Goal: Task Accomplishment & Management: Complete application form

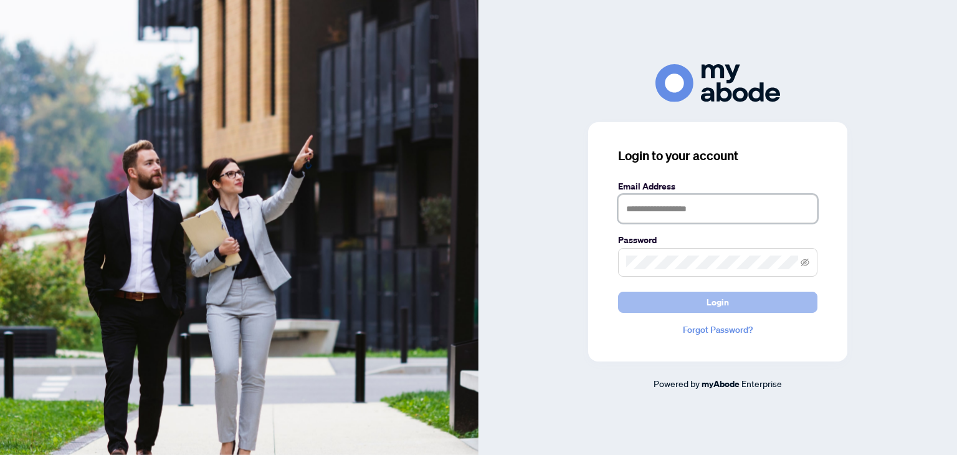
type input "**********"
click at [678, 303] on button "Login" at bounding box center [717, 302] width 199 height 21
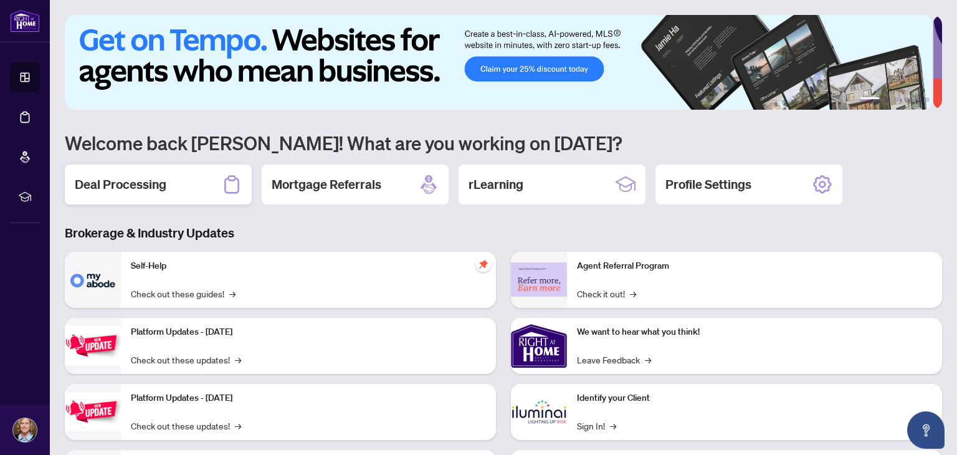
click at [135, 183] on h2 "Deal Processing" at bounding box center [121, 184] width 92 height 17
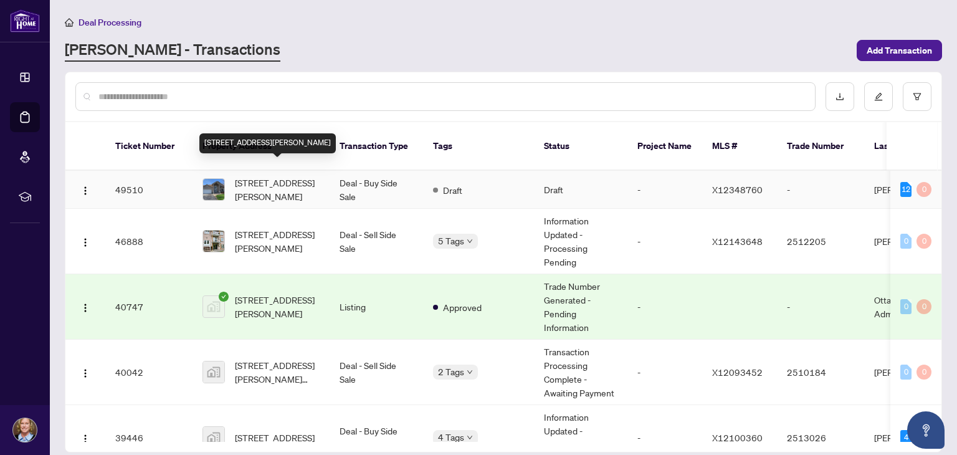
click at [264, 181] on span "[STREET_ADDRESS][PERSON_NAME]" at bounding box center [277, 189] width 85 height 27
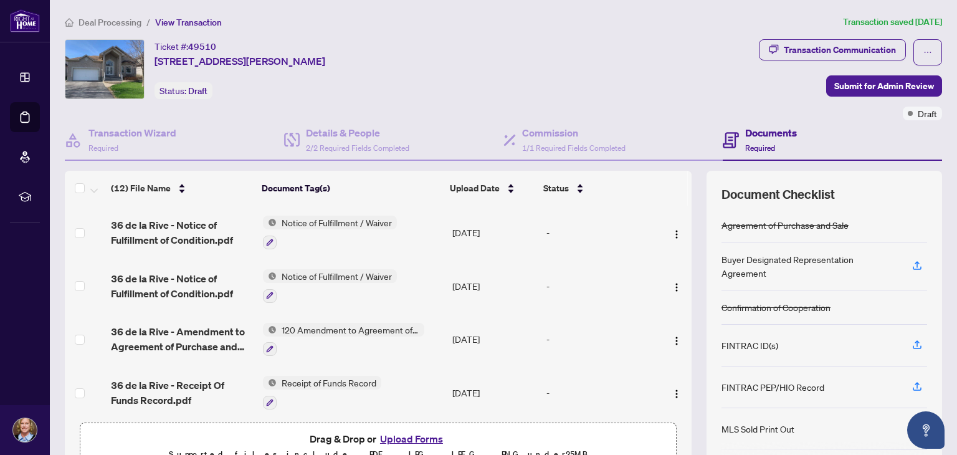
click at [911, 424] on icon "button" at bounding box center [916, 427] width 11 height 11
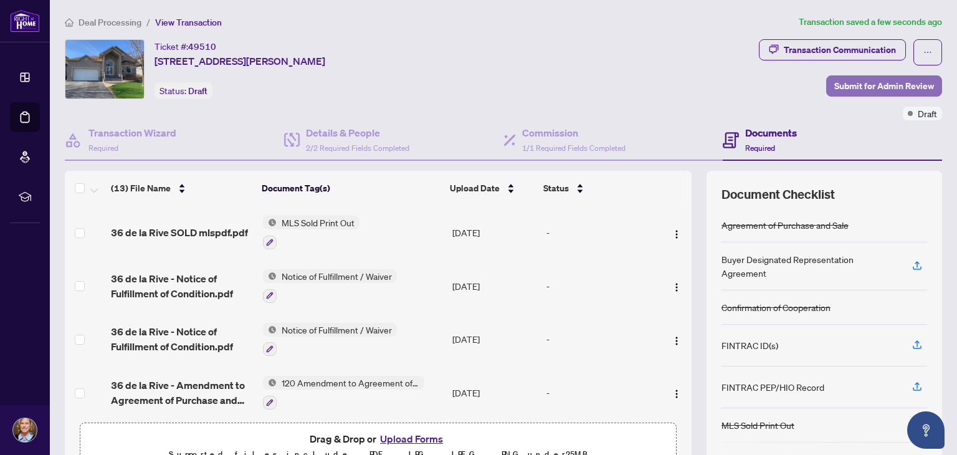
click at [834, 84] on span "Submit for Admin Review" at bounding box center [884, 86] width 100 height 20
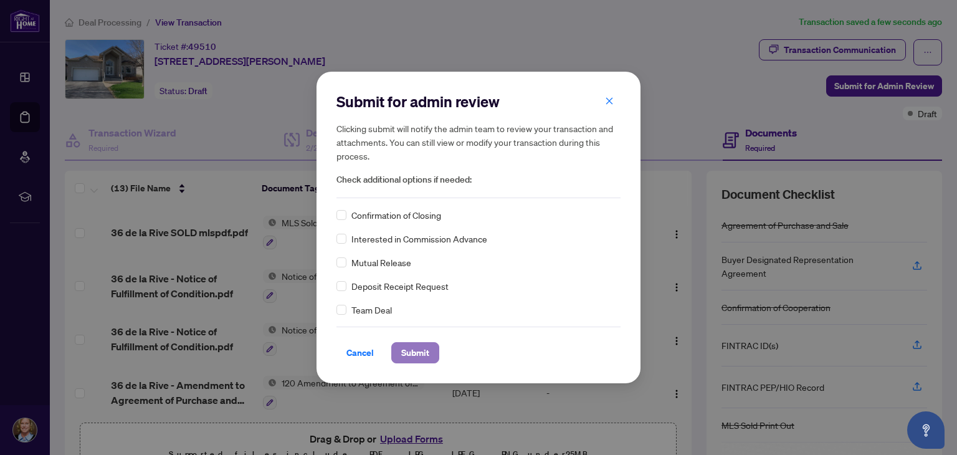
click at [414, 354] on span "Submit" at bounding box center [415, 353] width 28 height 20
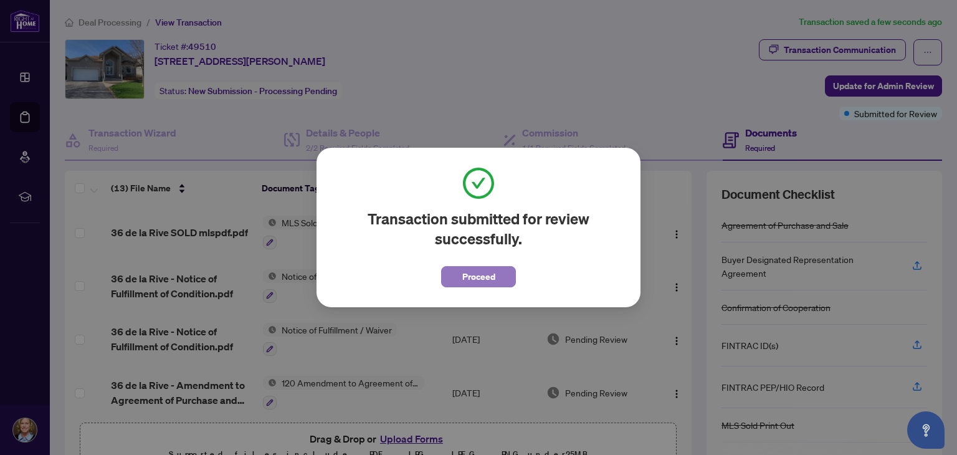
click at [477, 281] on span "Proceed" at bounding box center [478, 277] width 33 height 20
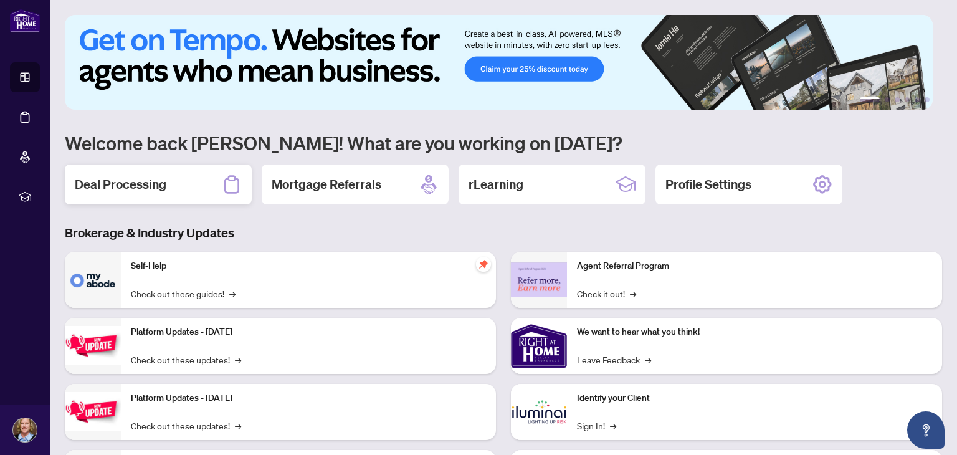
click at [157, 178] on h2 "Deal Processing" at bounding box center [121, 184] width 92 height 17
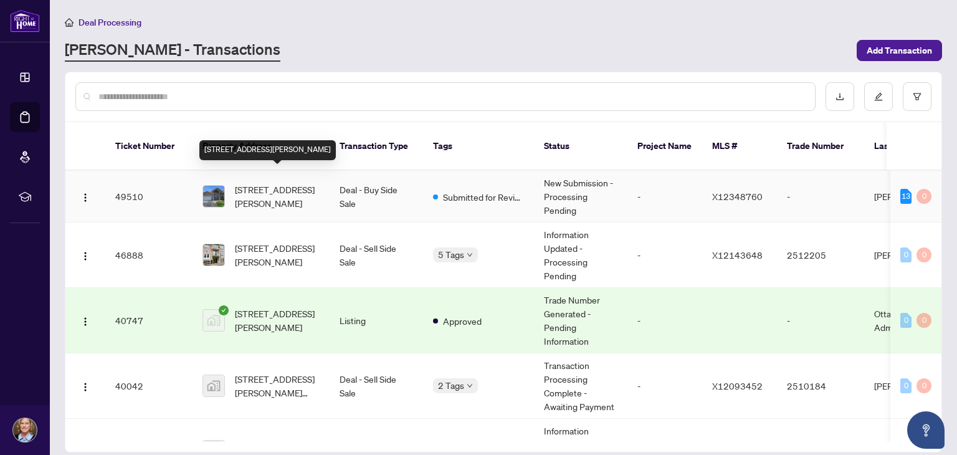
click at [249, 183] on span "[STREET_ADDRESS][PERSON_NAME]" at bounding box center [277, 196] width 85 height 27
